Goal: Transaction & Acquisition: Subscribe to service/newsletter

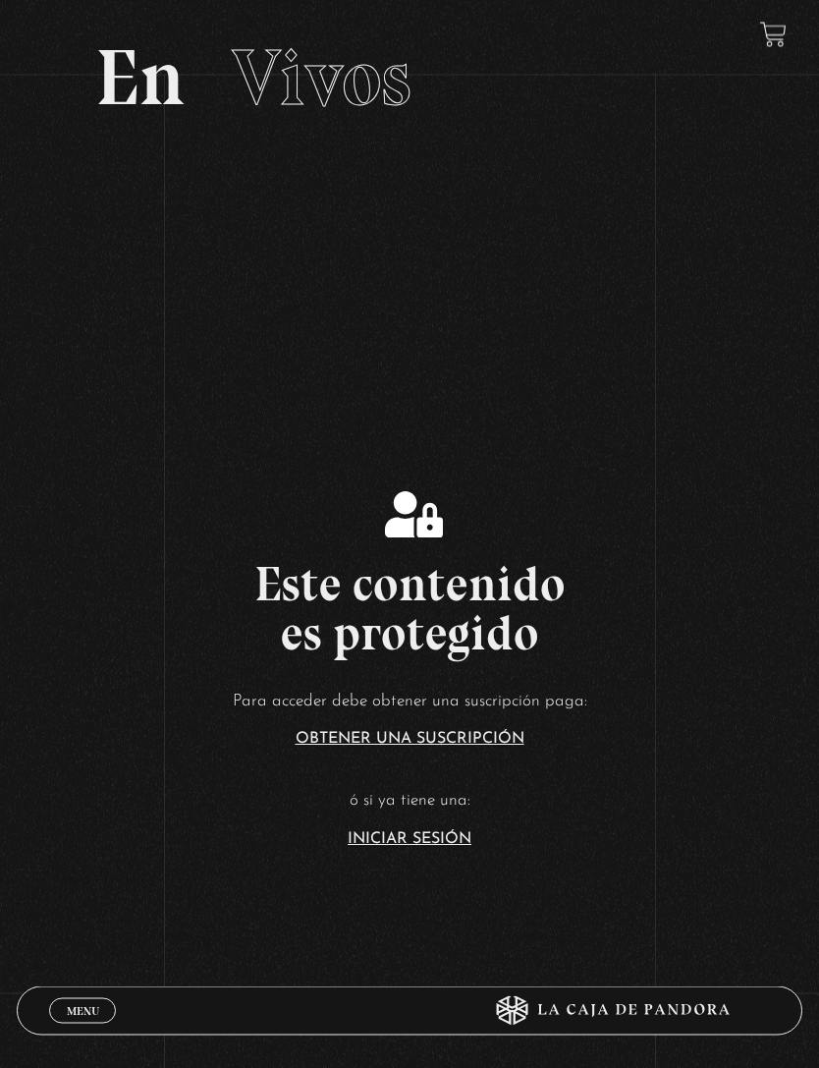
scroll to position [118, 0]
click at [399, 847] on link "Iniciar Sesión" at bounding box center [410, 839] width 124 height 16
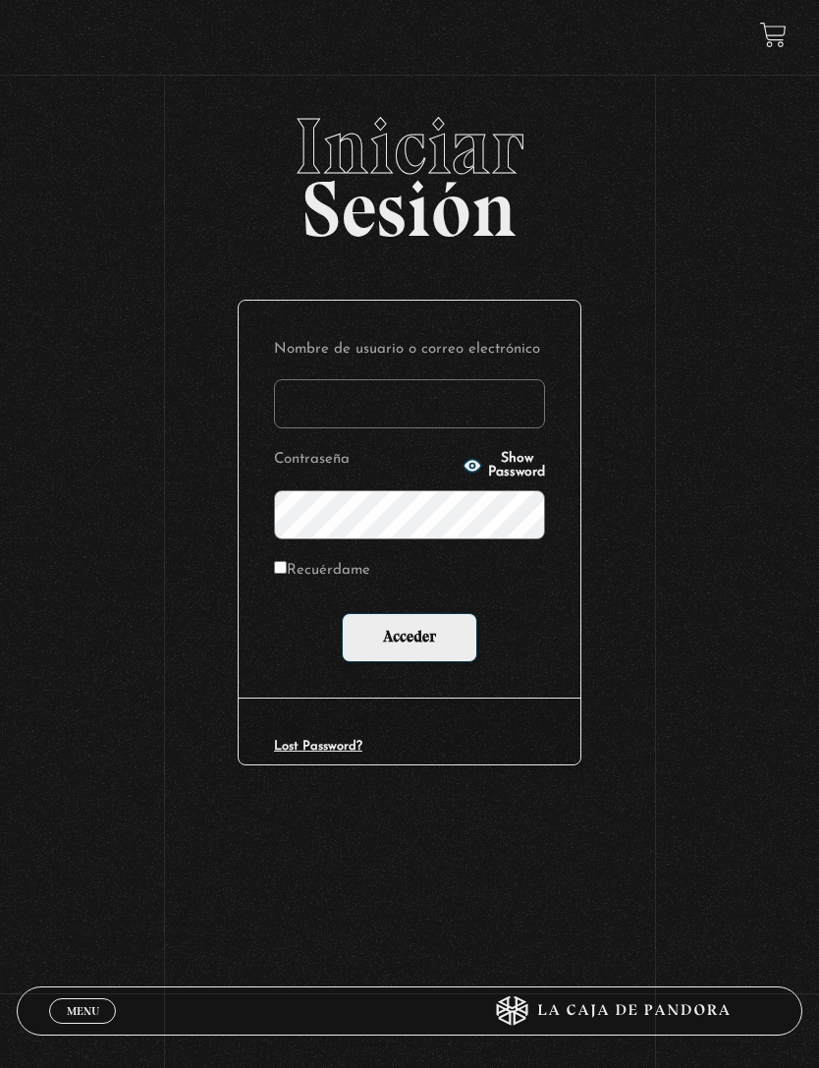
type input "britt_meli@hotmail.com"
click at [410, 642] on input "Acceder" at bounding box center [410, 637] width 136 height 49
click at [291, 569] on label "Recuérdame" at bounding box center [322, 571] width 96 height 28
click at [287, 569] on input "Recuérdame" at bounding box center [280, 567] width 13 height 13
checkbox input "true"
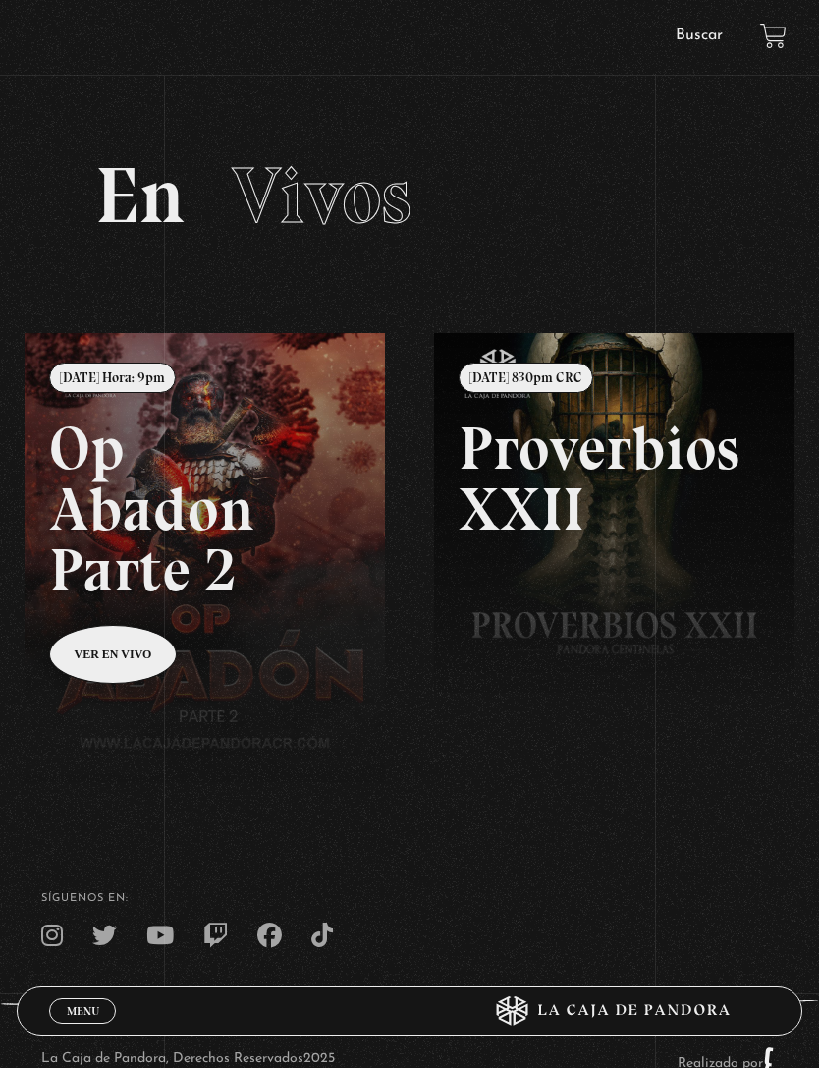
click at [696, 40] on link "Buscar" at bounding box center [699, 36] width 47 height 16
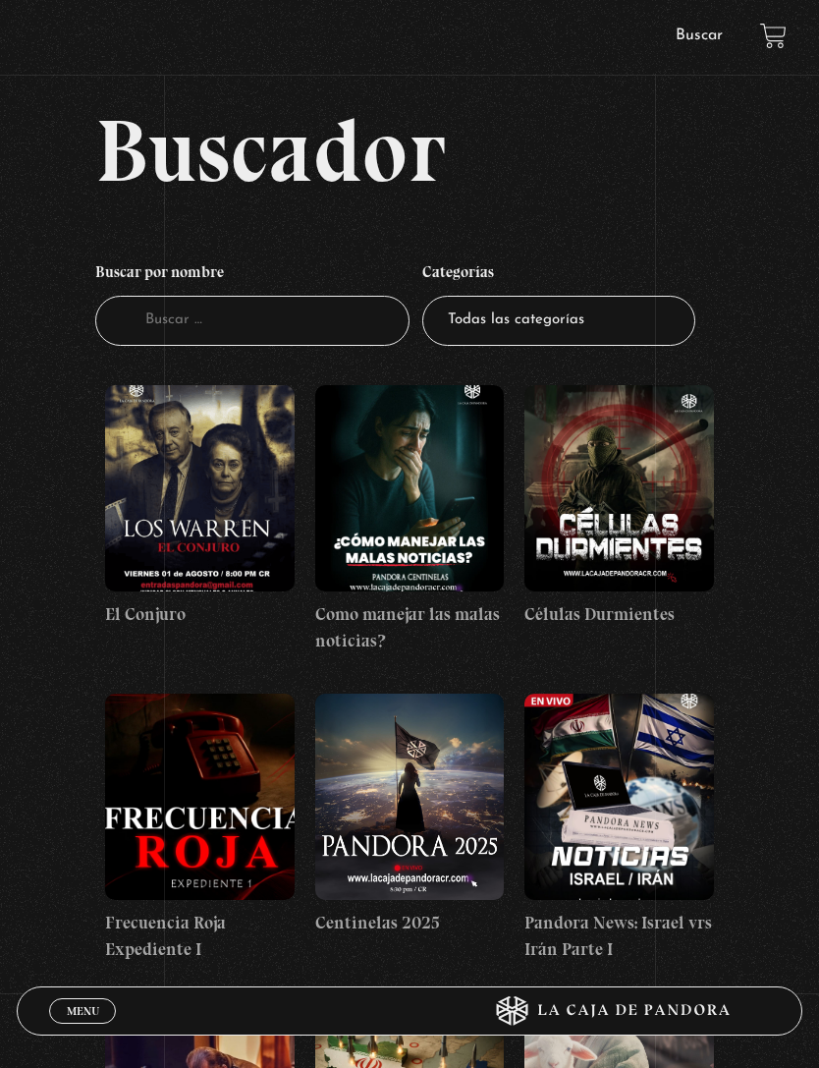
scroll to position [2, 0]
click at [197, 520] on figure at bounding box center [199, 487] width 189 height 206
